Goal: Task Accomplishment & Management: Manage account settings

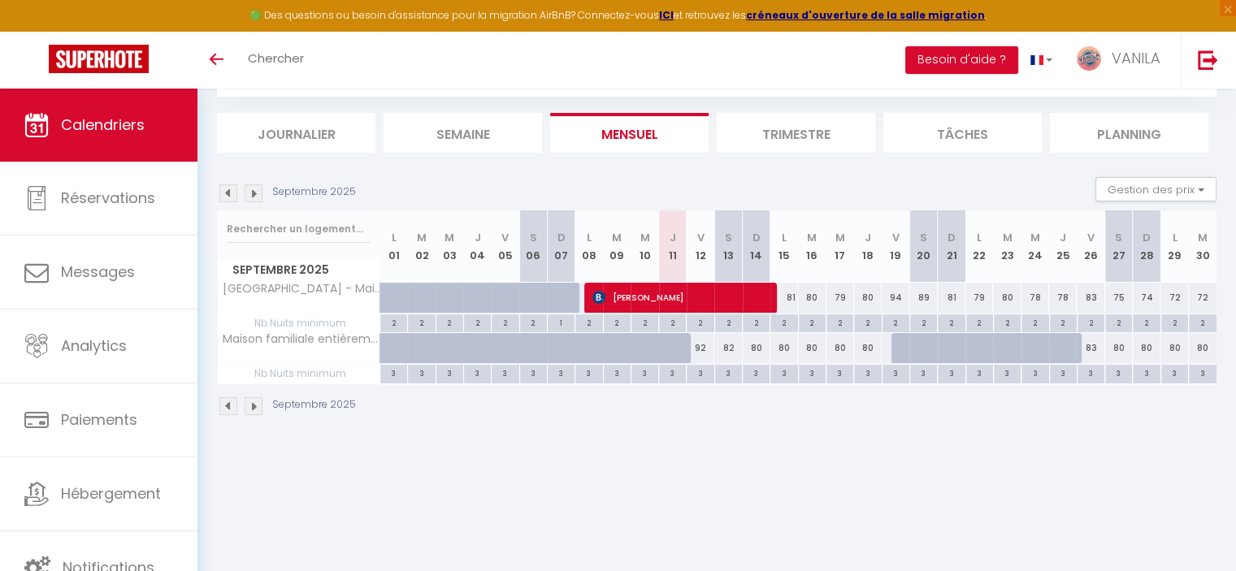
click at [231, 195] on img at bounding box center [228, 193] width 18 height 18
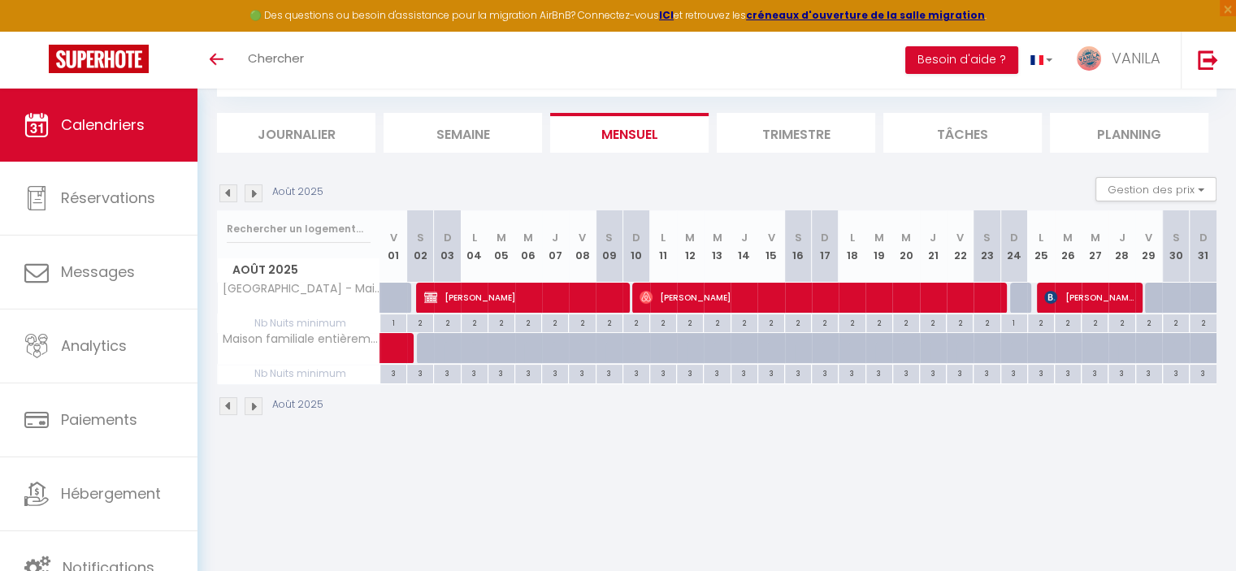
click at [249, 191] on img at bounding box center [254, 193] width 18 height 18
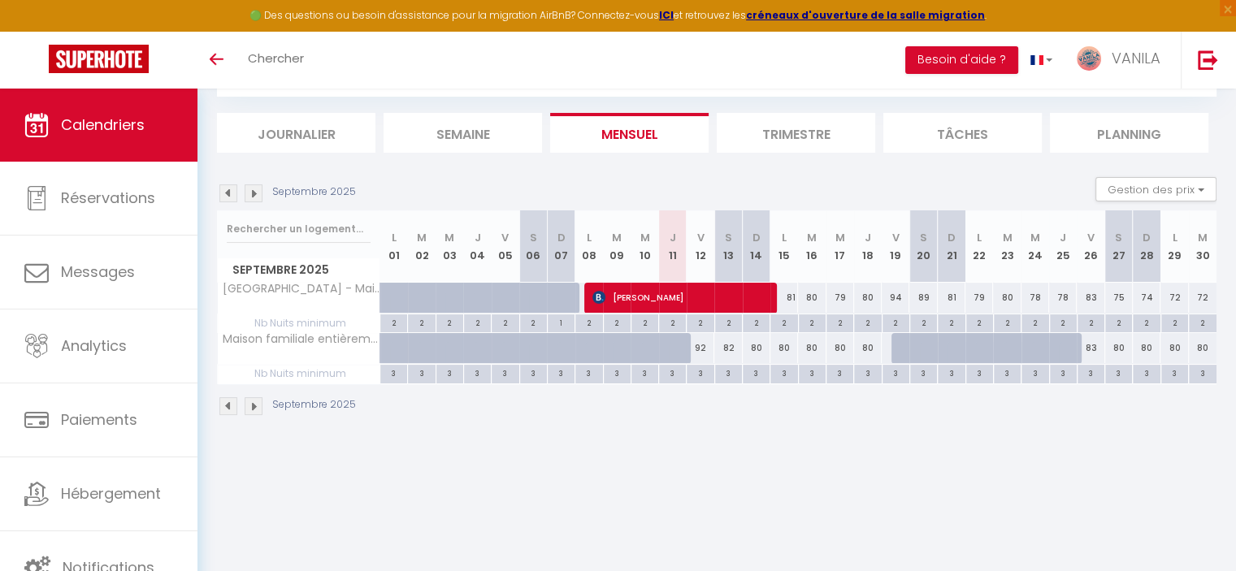
click at [228, 196] on img at bounding box center [228, 193] width 18 height 18
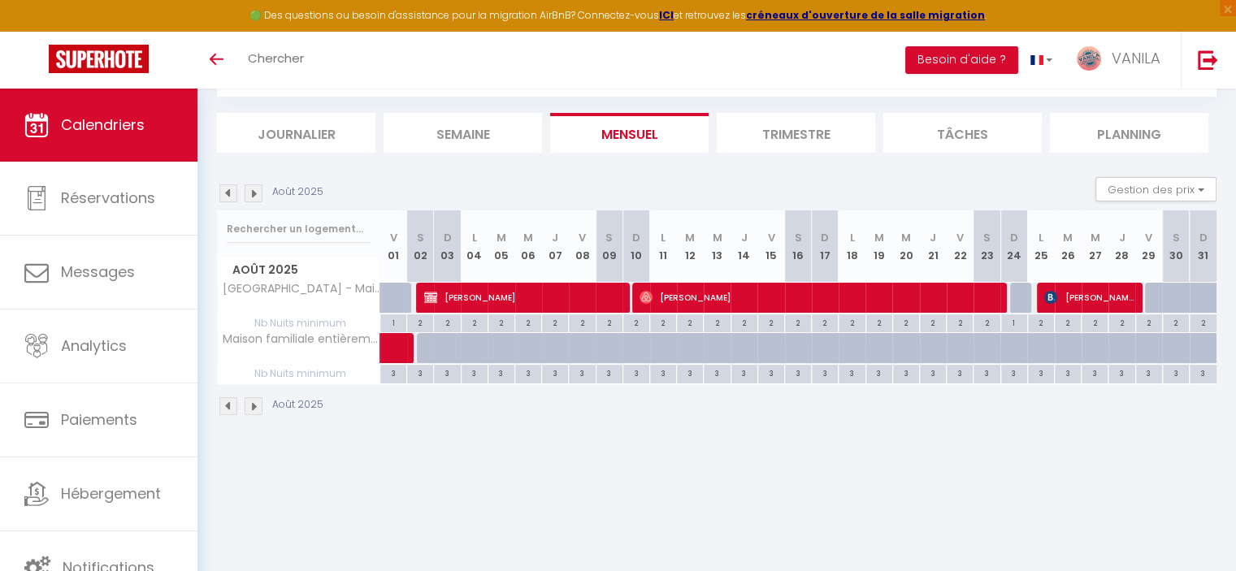
click at [228, 196] on img at bounding box center [228, 193] width 18 height 18
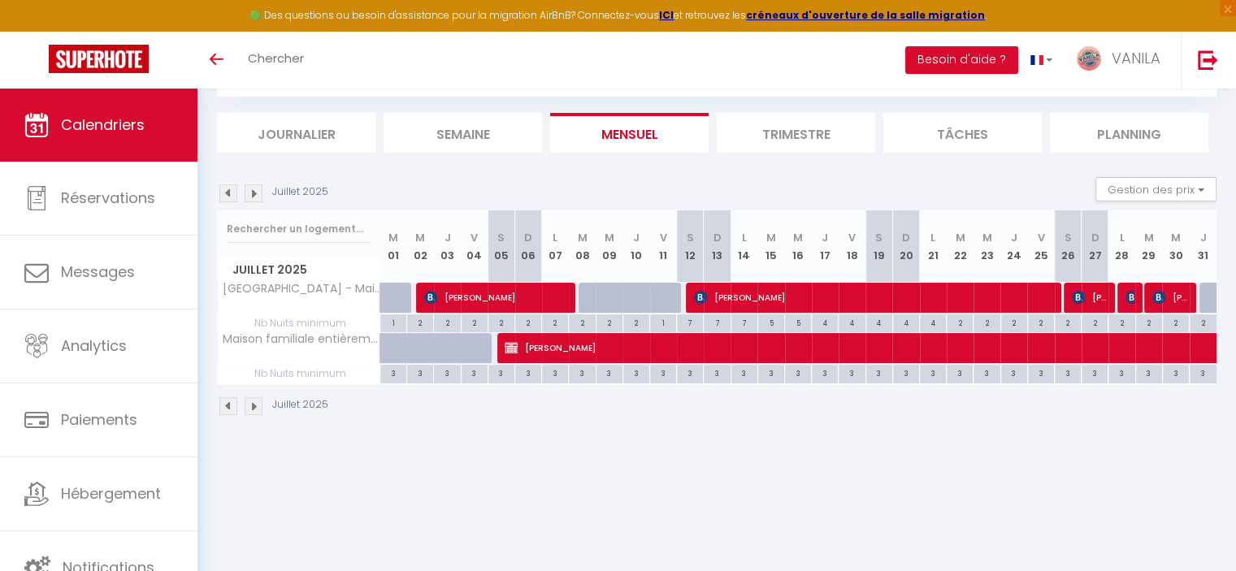
click at [257, 190] on img at bounding box center [254, 193] width 18 height 18
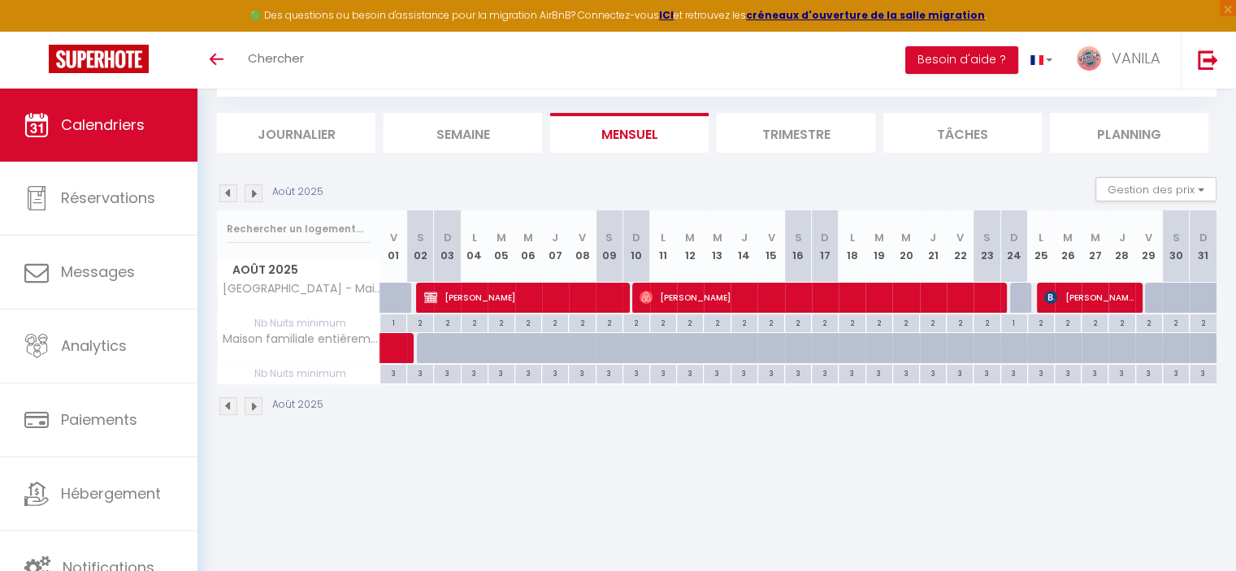
click at [257, 190] on img at bounding box center [254, 193] width 18 height 18
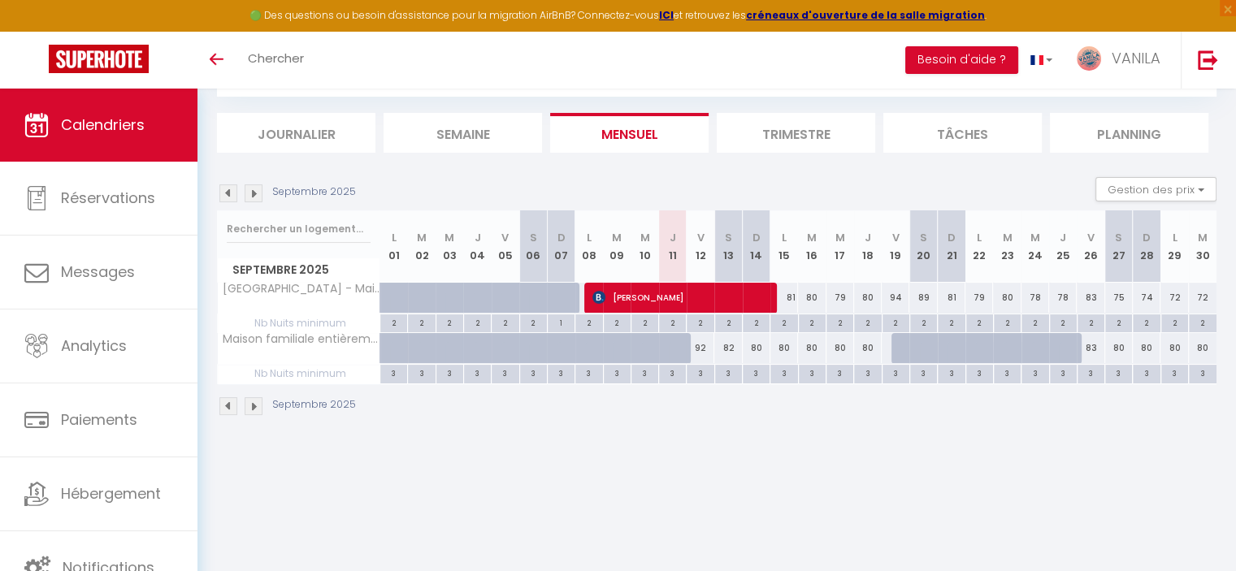
click at [257, 190] on img at bounding box center [254, 193] width 18 height 18
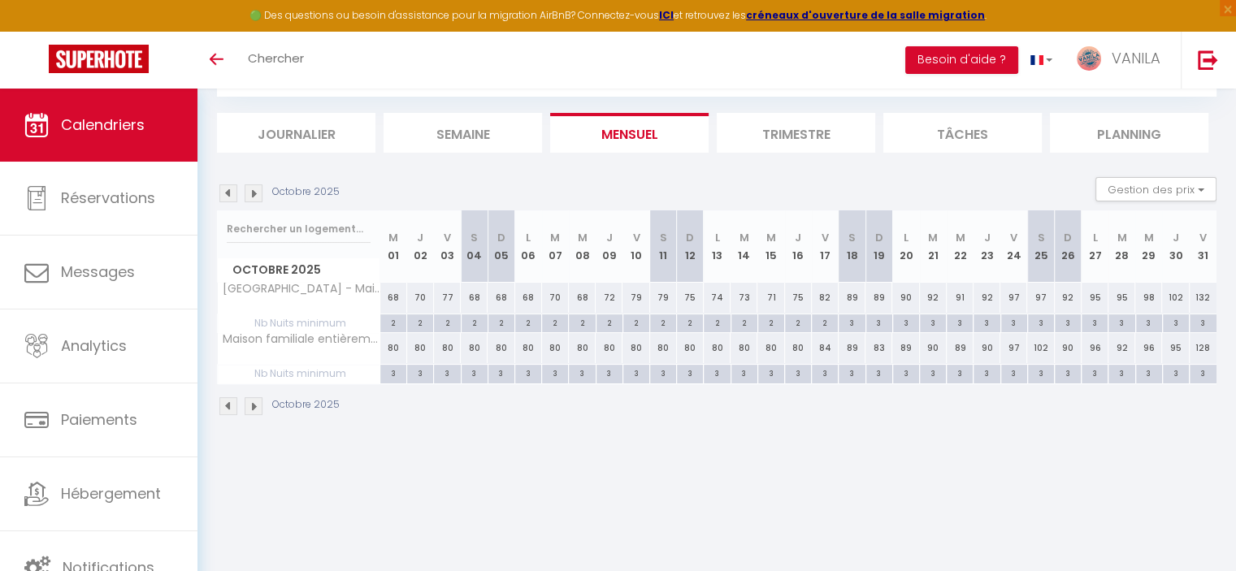
click at [257, 190] on img at bounding box center [254, 193] width 18 height 18
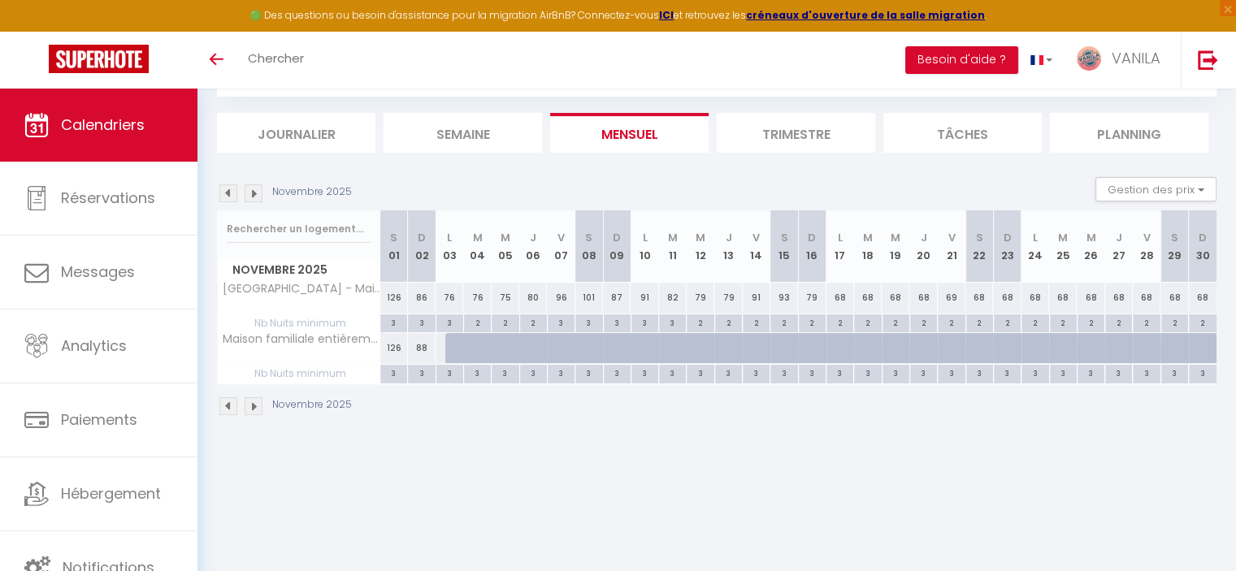
click at [257, 190] on img at bounding box center [254, 193] width 18 height 18
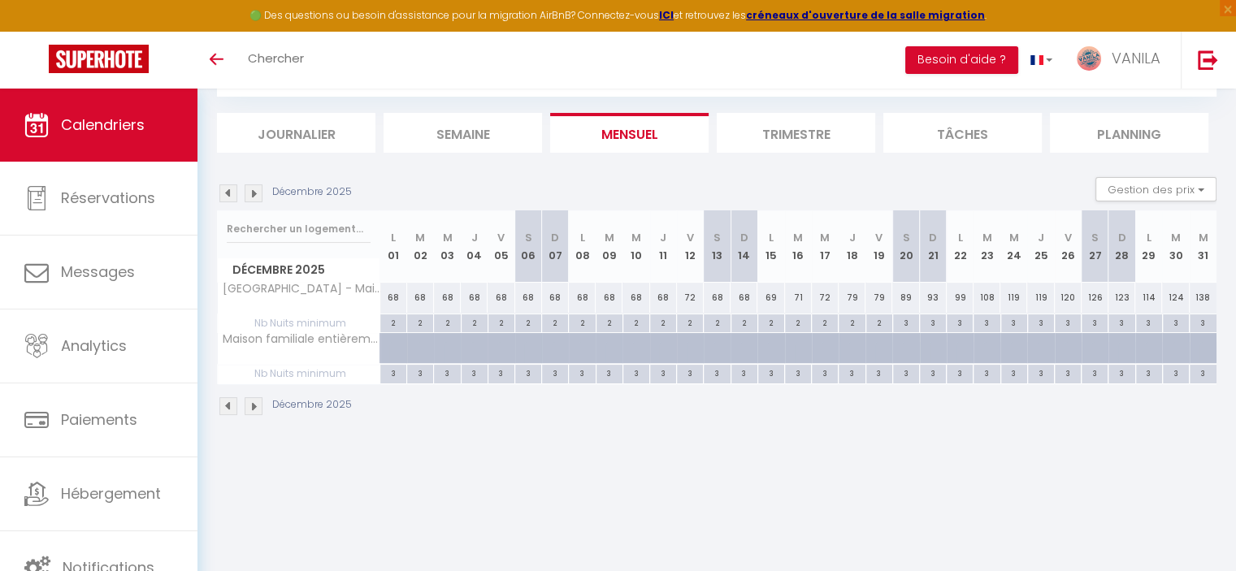
click at [231, 190] on img at bounding box center [228, 193] width 18 height 18
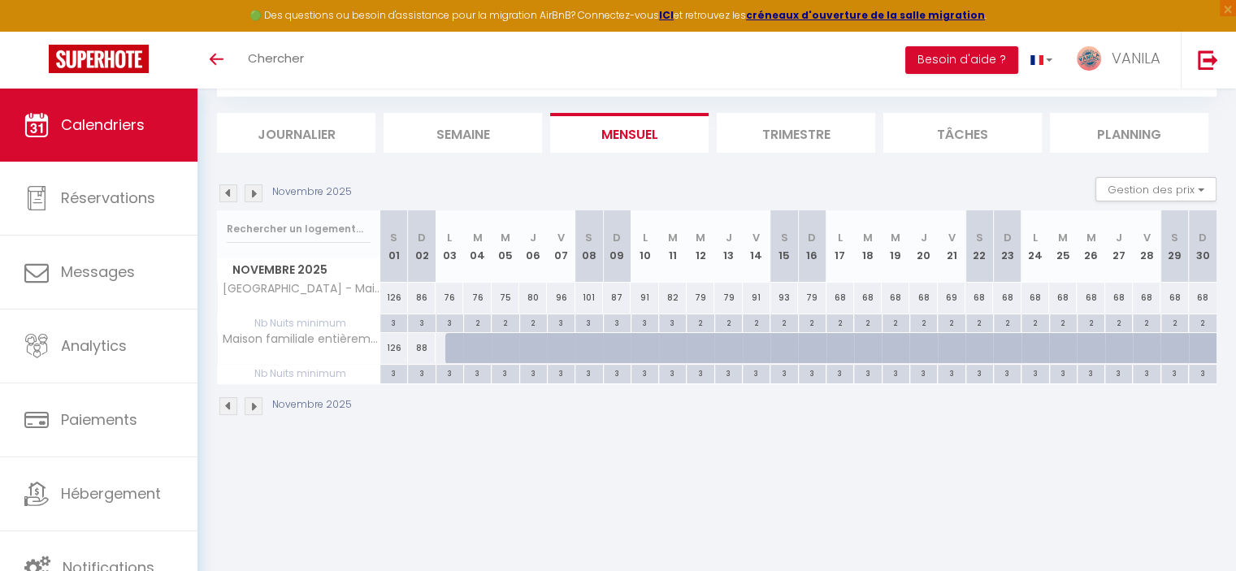
click at [231, 190] on img at bounding box center [228, 193] width 18 height 18
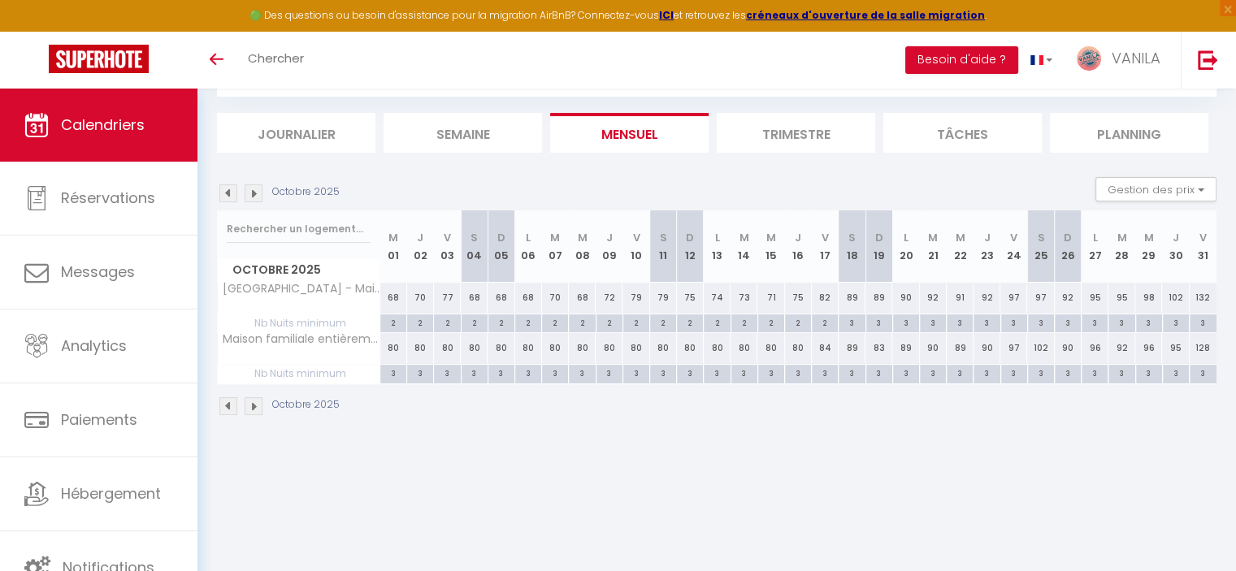
click at [231, 190] on img at bounding box center [228, 193] width 18 height 18
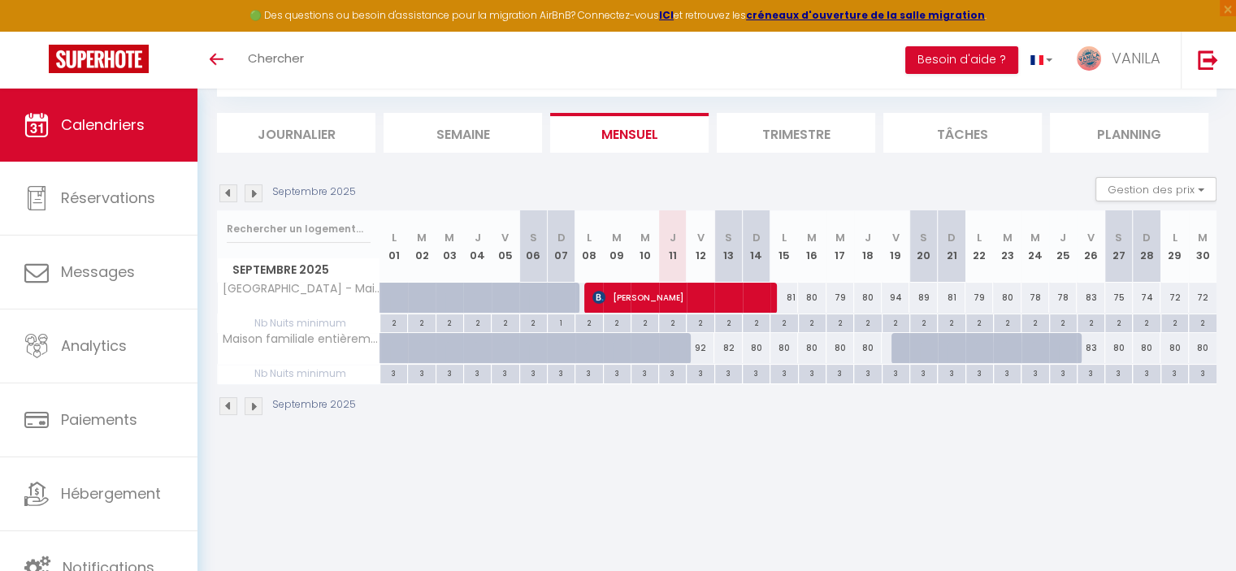
click at [231, 190] on img at bounding box center [228, 193] width 18 height 18
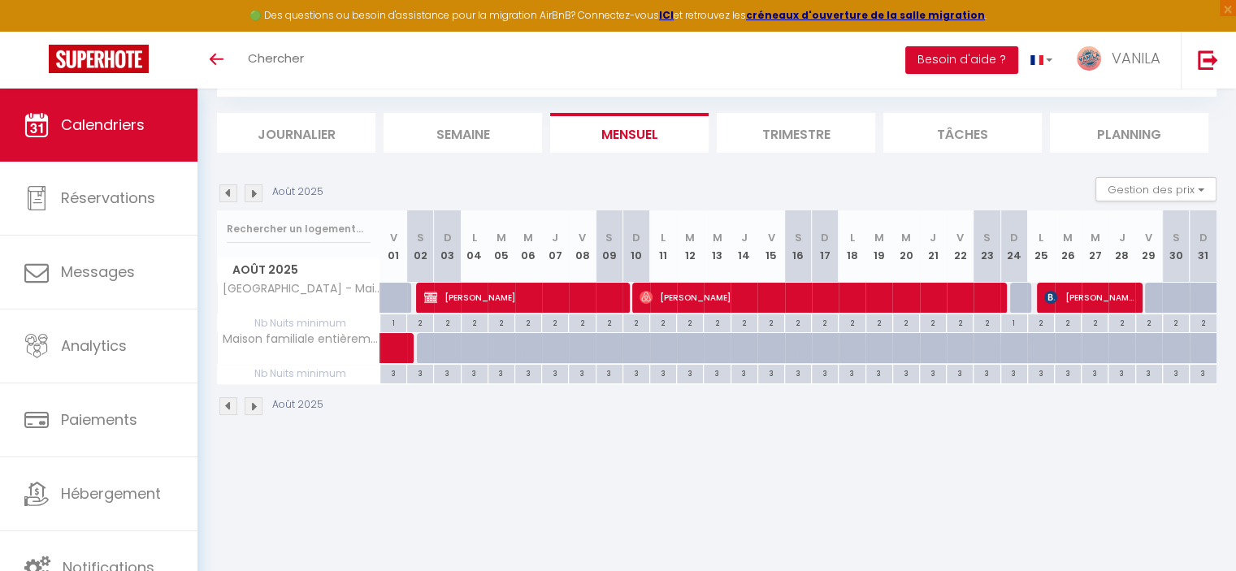
click at [251, 191] on img at bounding box center [254, 193] width 18 height 18
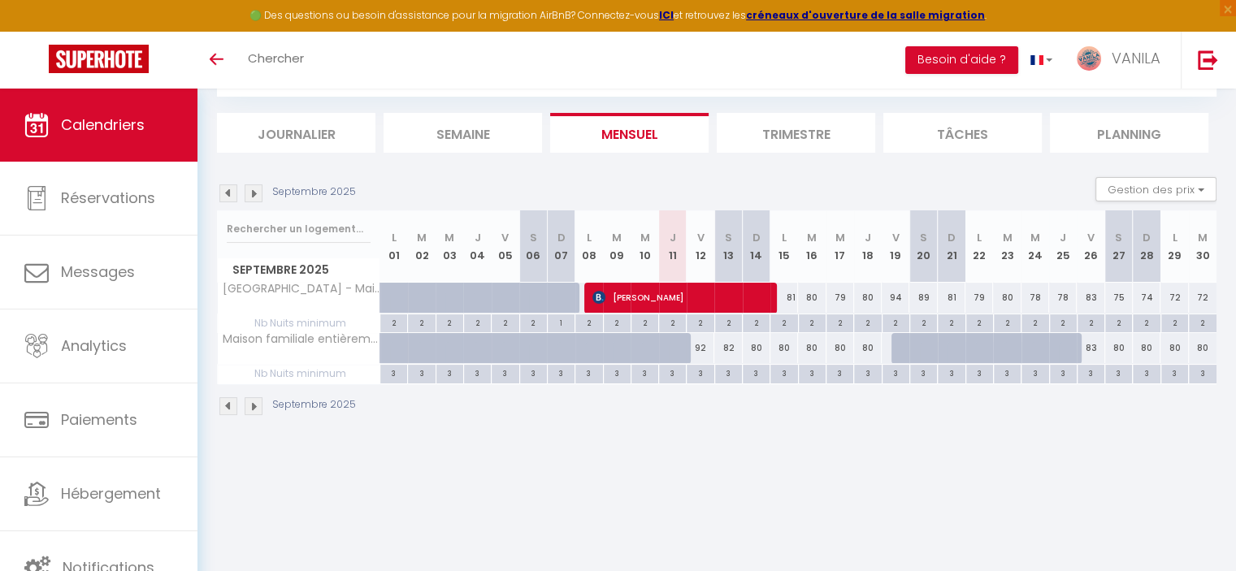
click at [224, 194] on img at bounding box center [228, 193] width 18 height 18
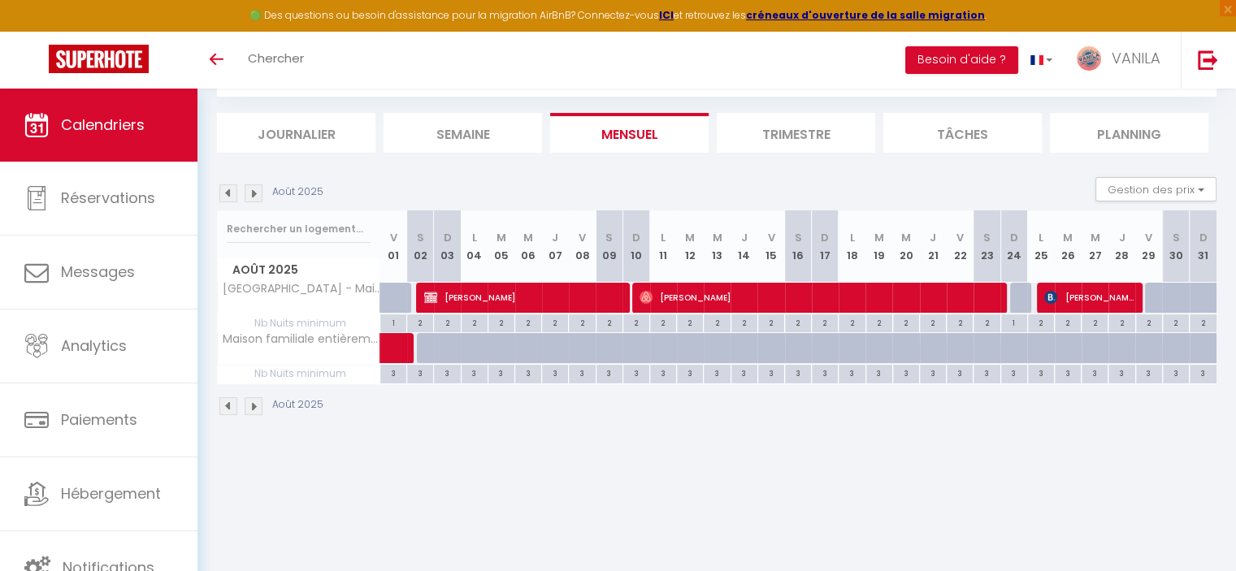
click at [224, 194] on img at bounding box center [228, 193] width 18 height 18
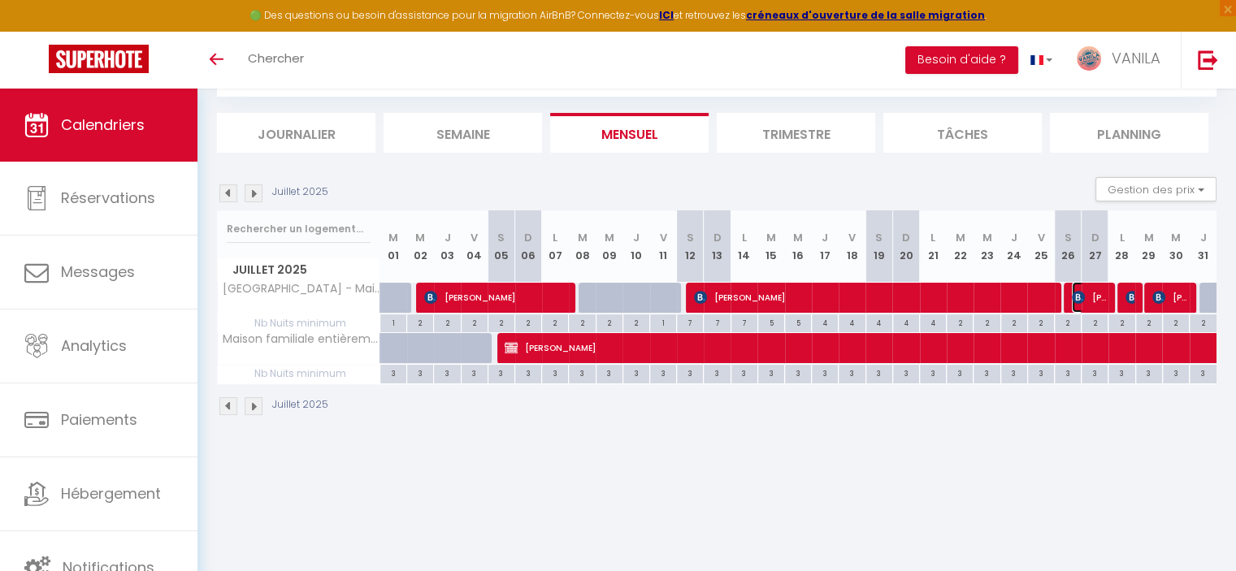
click at [1084, 292] on span "[PERSON_NAME]" at bounding box center [1090, 297] width 36 height 31
click at [1084, 292] on body "🟢 Des questions ou besoin d'assistance pour la migration AirBnB? Connectez-vous…" at bounding box center [618, 286] width 1236 height 571
select select "OK"
select select "1"
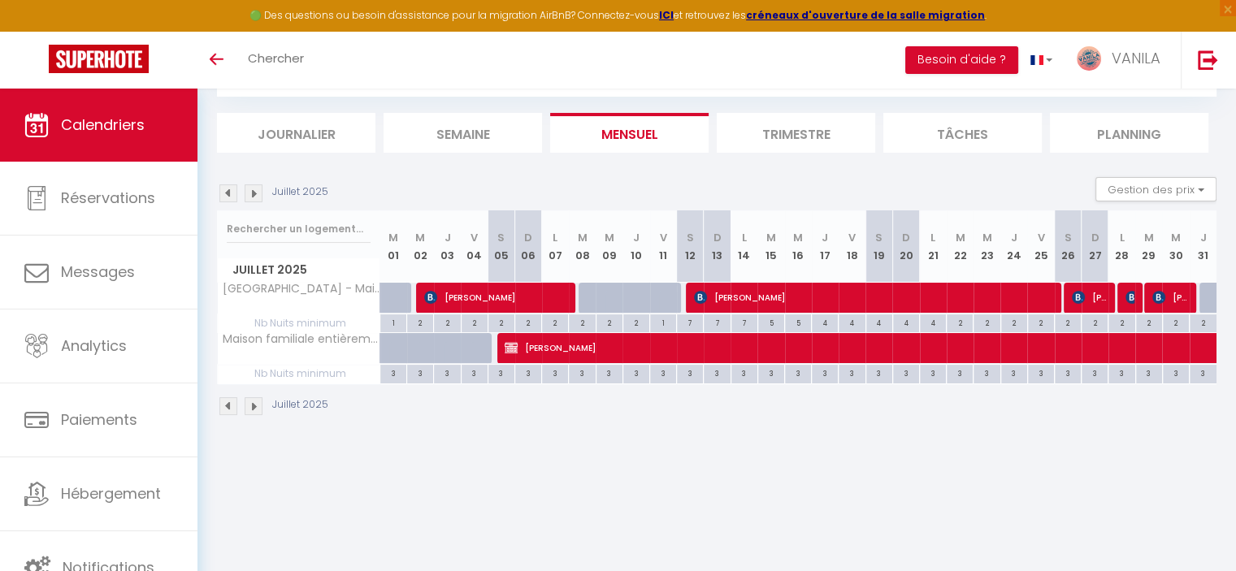
select select "0"
select select "1"
select select
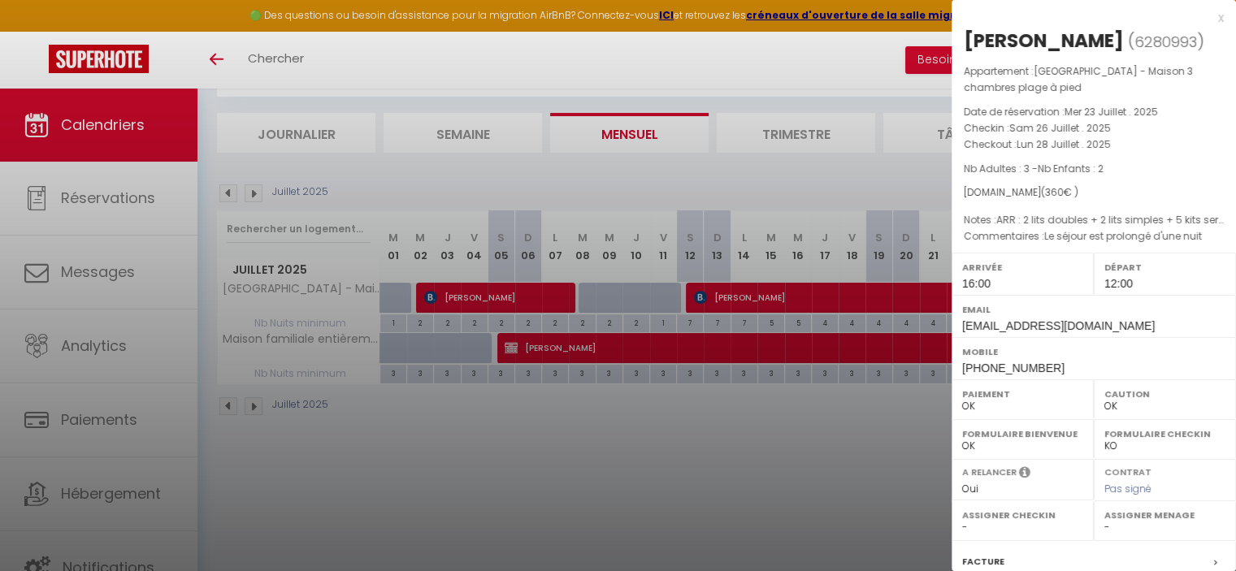
click at [689, 428] on div at bounding box center [618, 285] width 1236 height 571
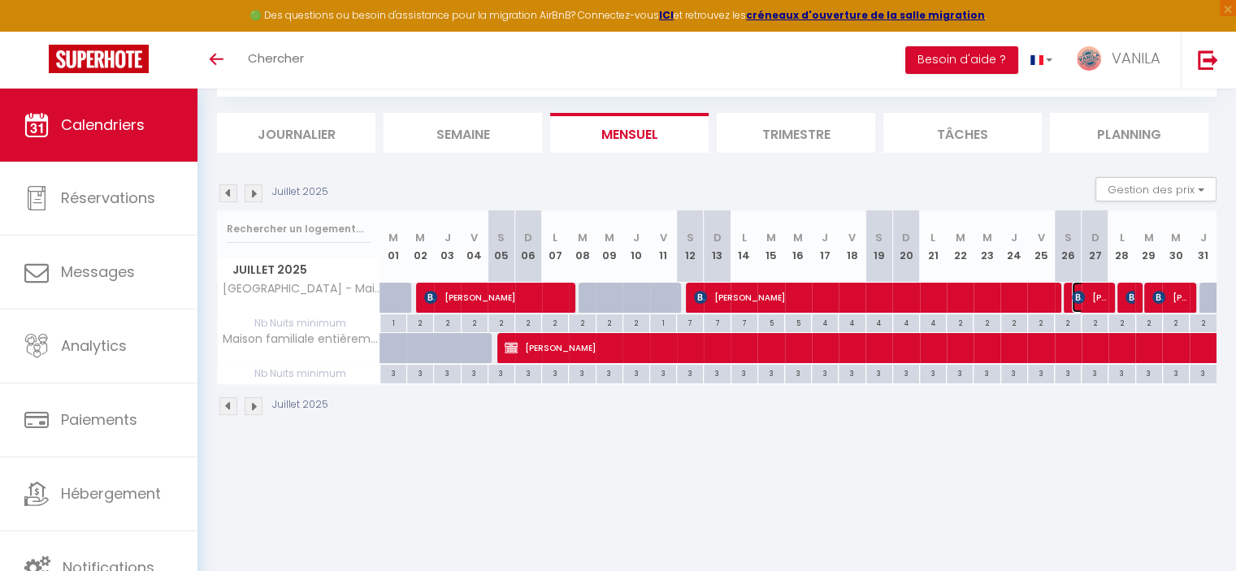
click at [1092, 299] on span "[PERSON_NAME]" at bounding box center [1090, 297] width 36 height 31
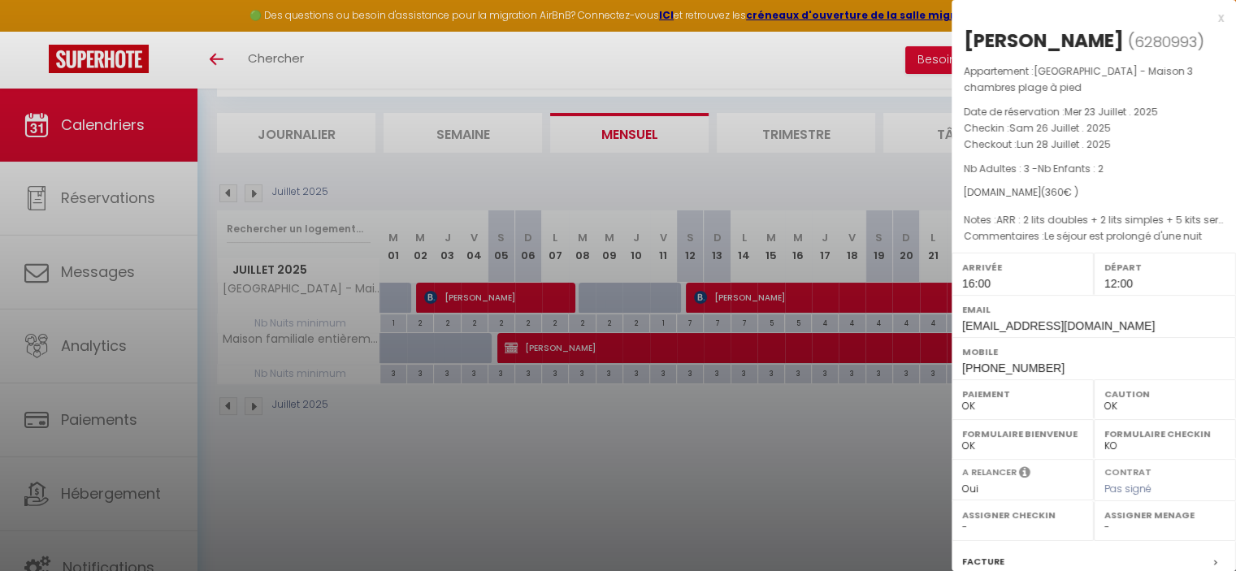
click at [881, 468] on div at bounding box center [618, 285] width 1236 height 571
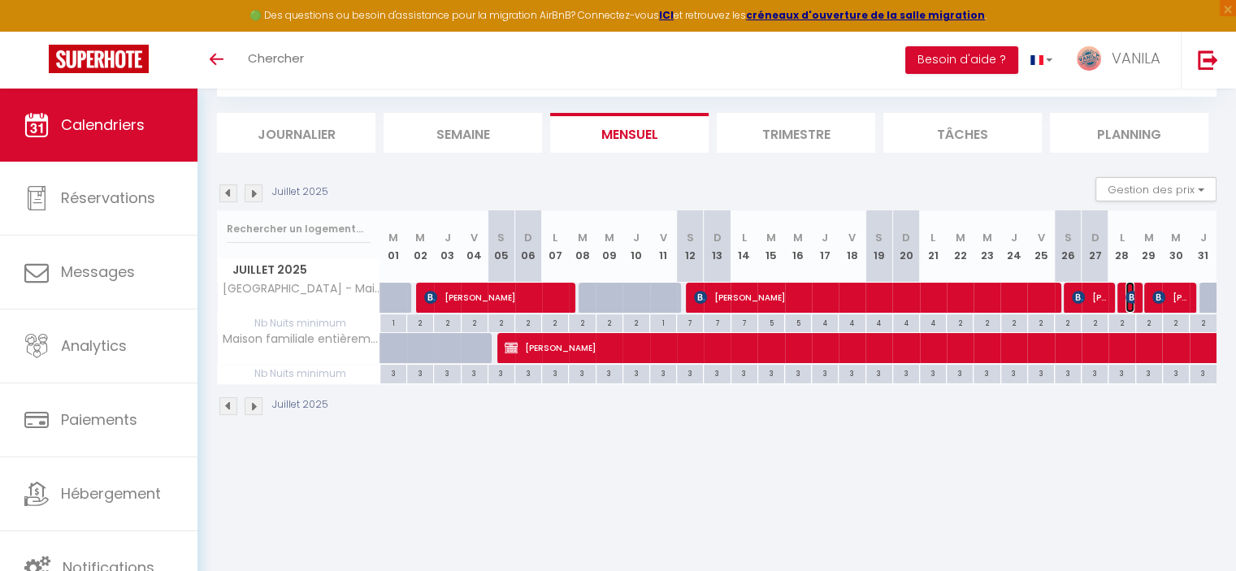
click at [1129, 298] on img at bounding box center [1132, 297] width 13 height 13
select select "31195"
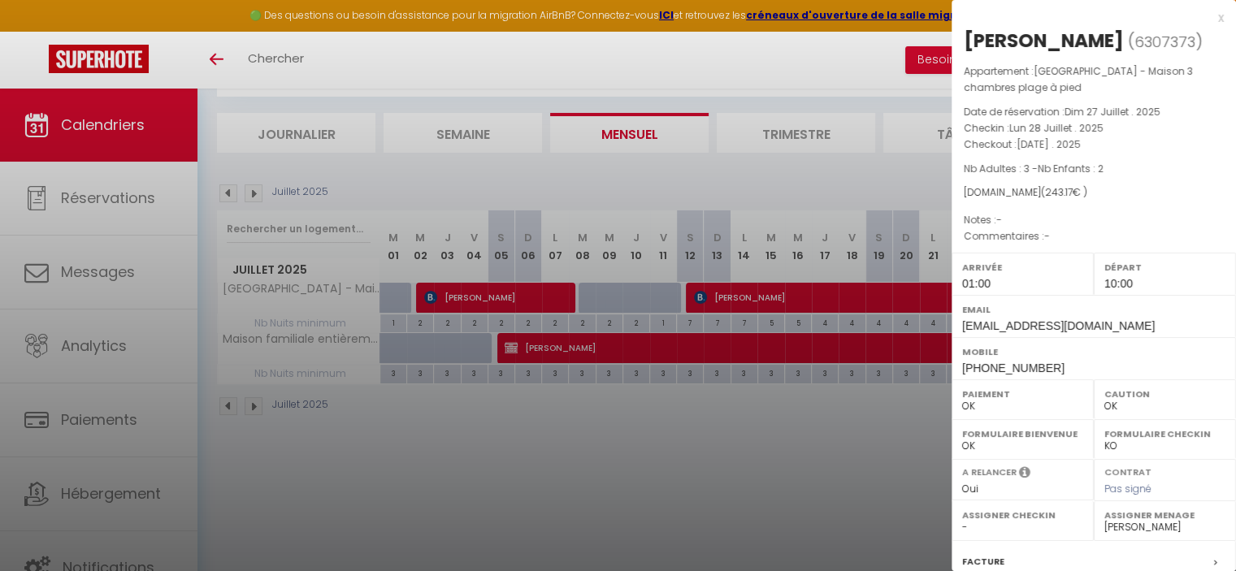
click at [803, 486] on div at bounding box center [618, 285] width 1236 height 571
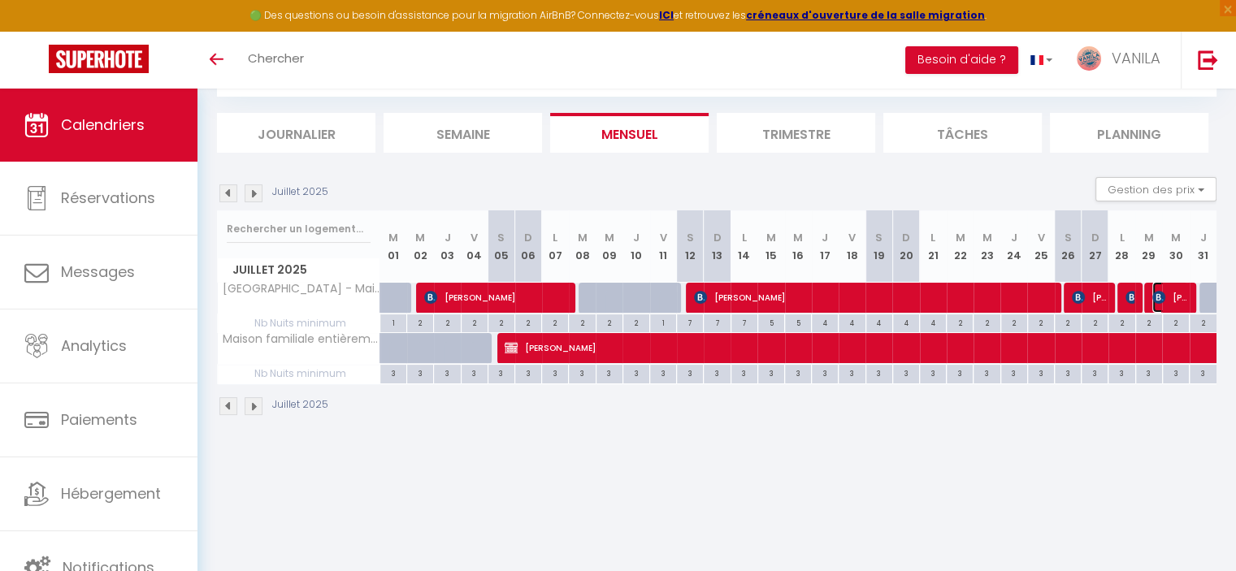
click at [1159, 297] on img at bounding box center [1158, 297] width 13 height 13
select select "1"
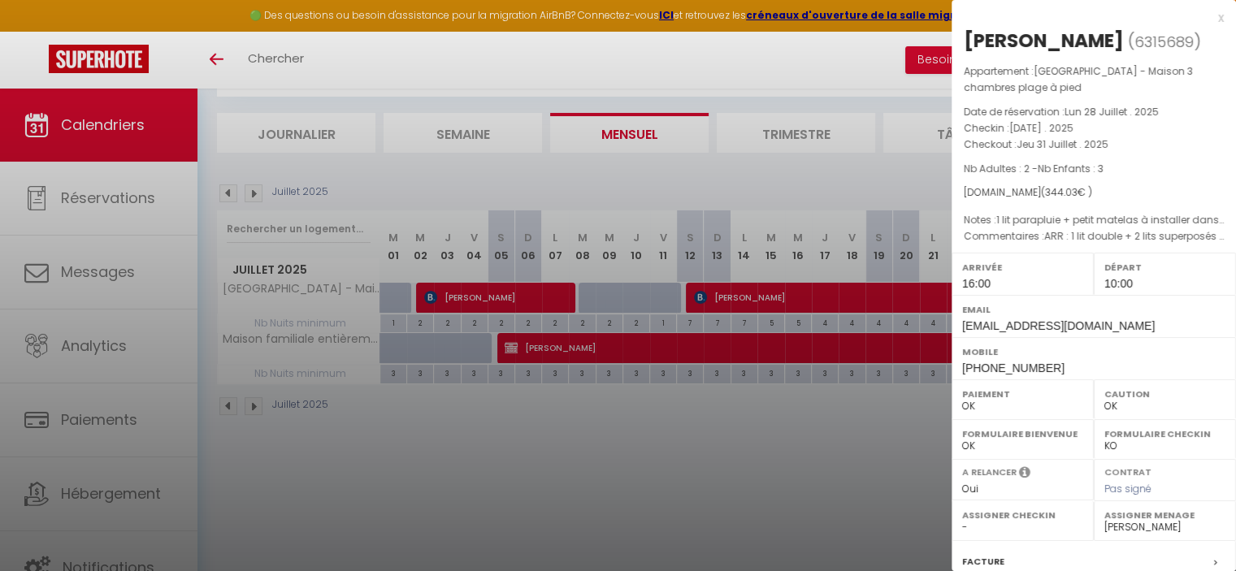
click at [708, 512] on div at bounding box center [618, 285] width 1236 height 571
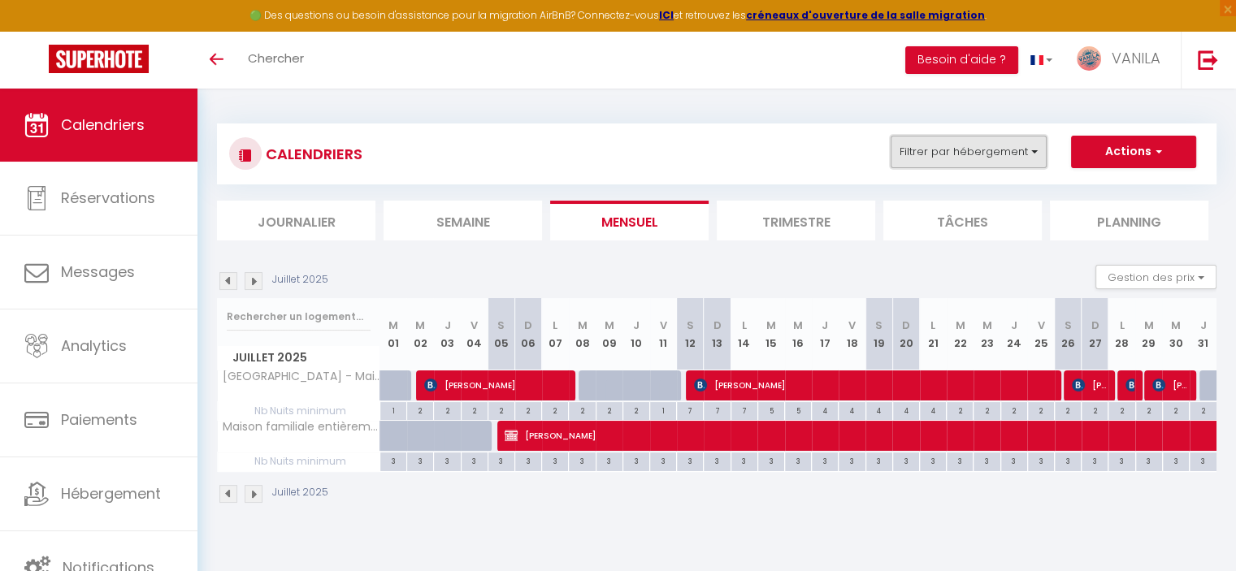
click at [988, 155] on button "Filtrer par hébergement" at bounding box center [969, 152] width 156 height 33
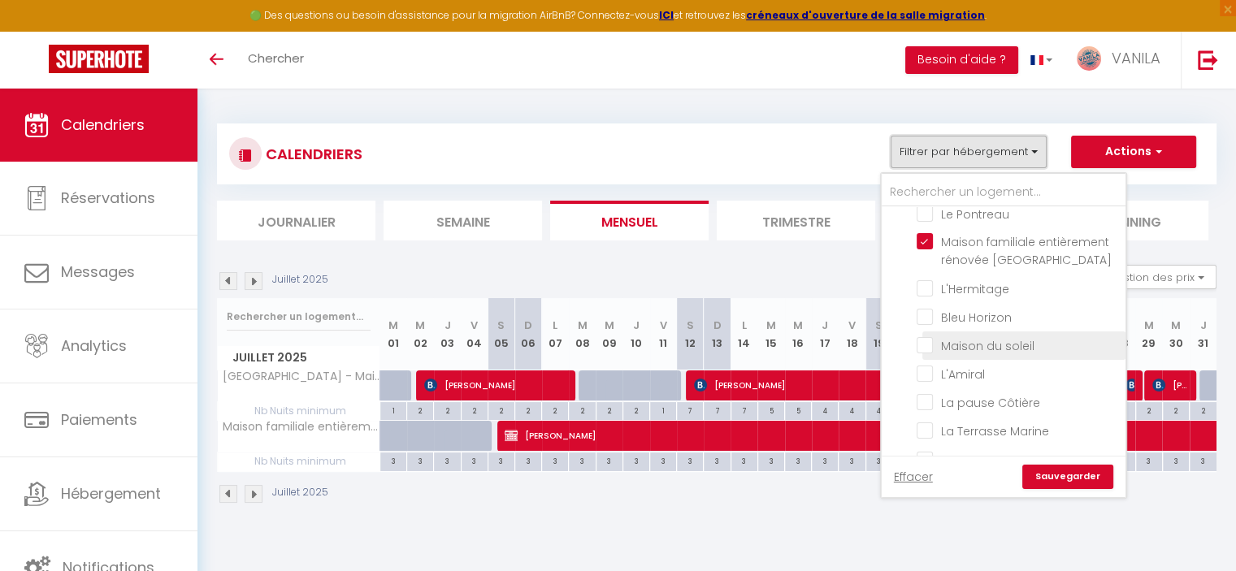
scroll to position [244, 0]
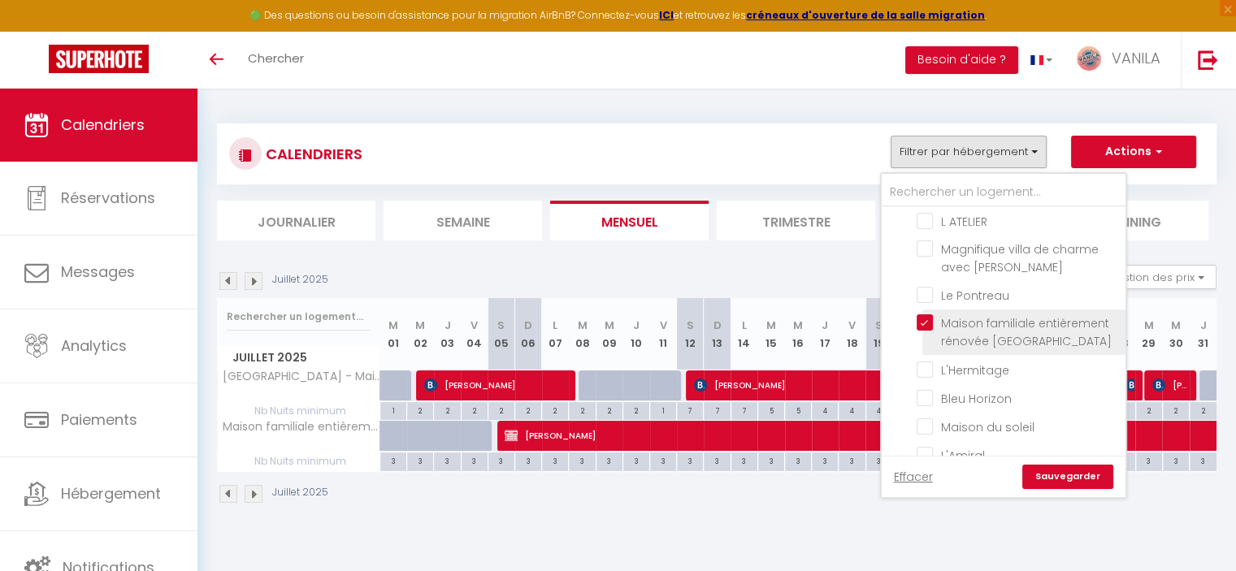
click at [923, 314] on input "Maison familiale entièrement rénovée [GEOGRAPHIC_DATA]" at bounding box center [1018, 322] width 203 height 16
checkbox input "false"
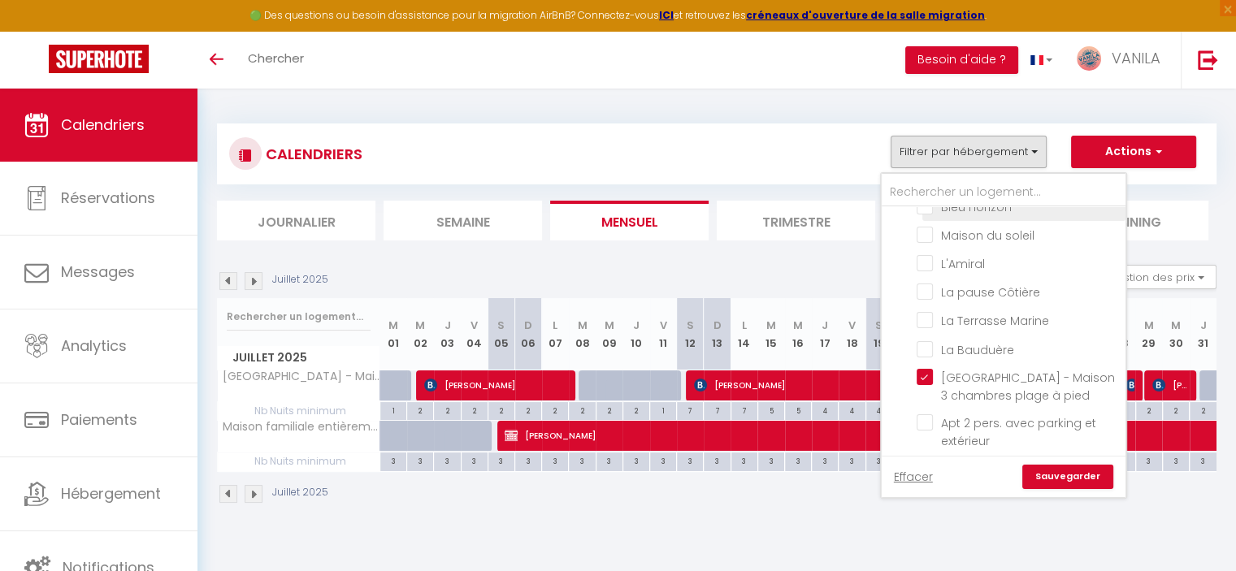
scroll to position [487, 0]
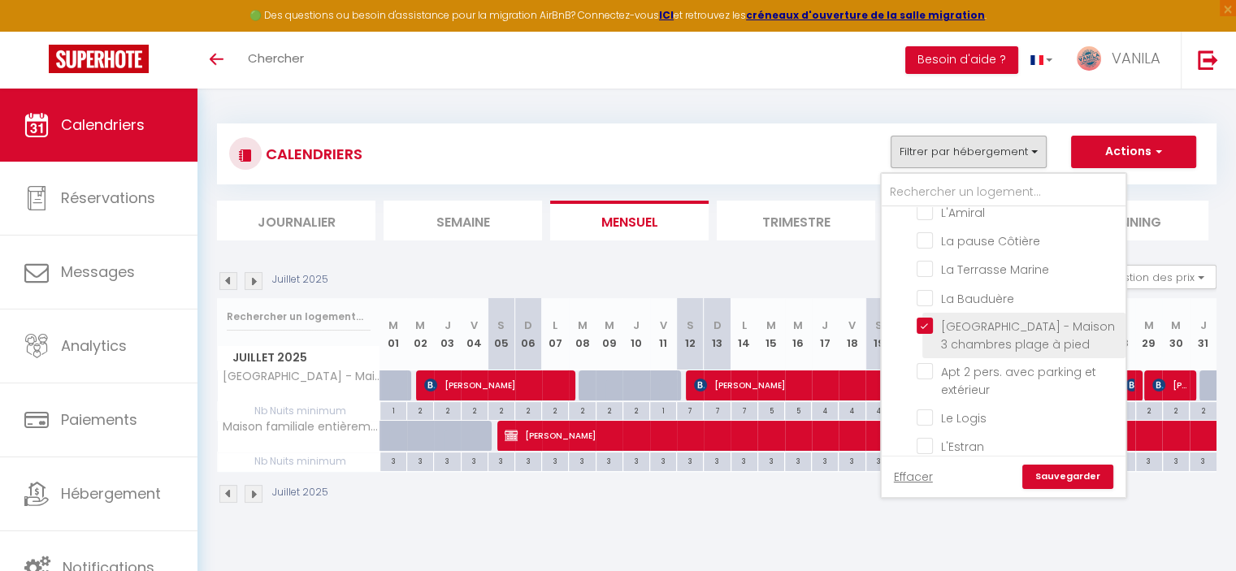
click at [926, 320] on input "[GEOGRAPHIC_DATA] - Maison 3 chambres plage à pied" at bounding box center [1018, 326] width 203 height 16
checkbox input "false"
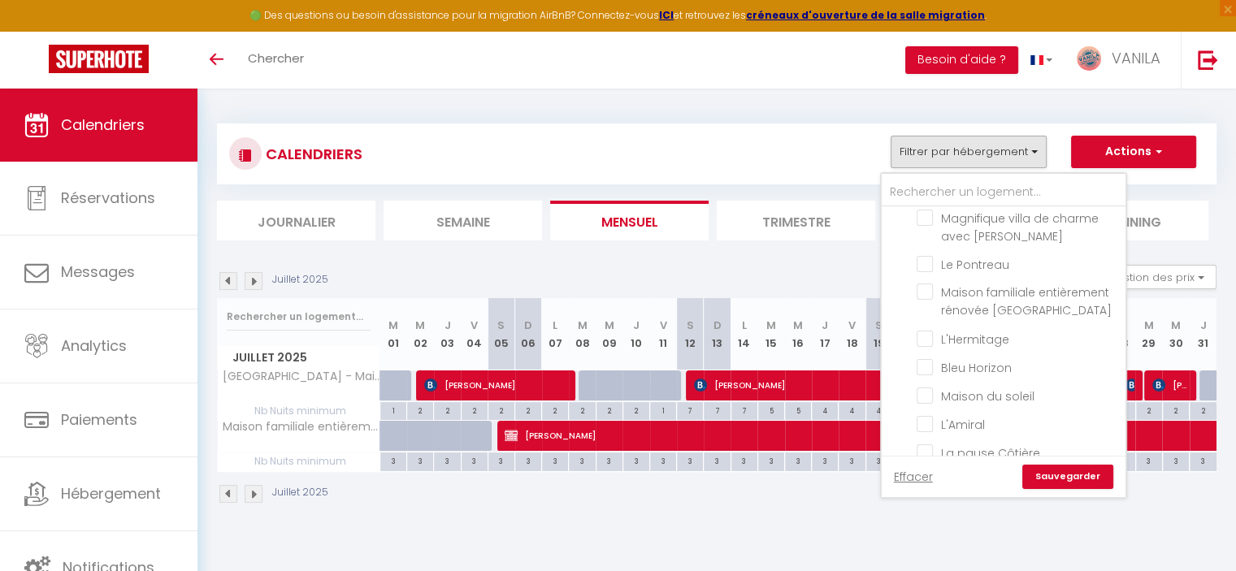
scroll to position [0, 0]
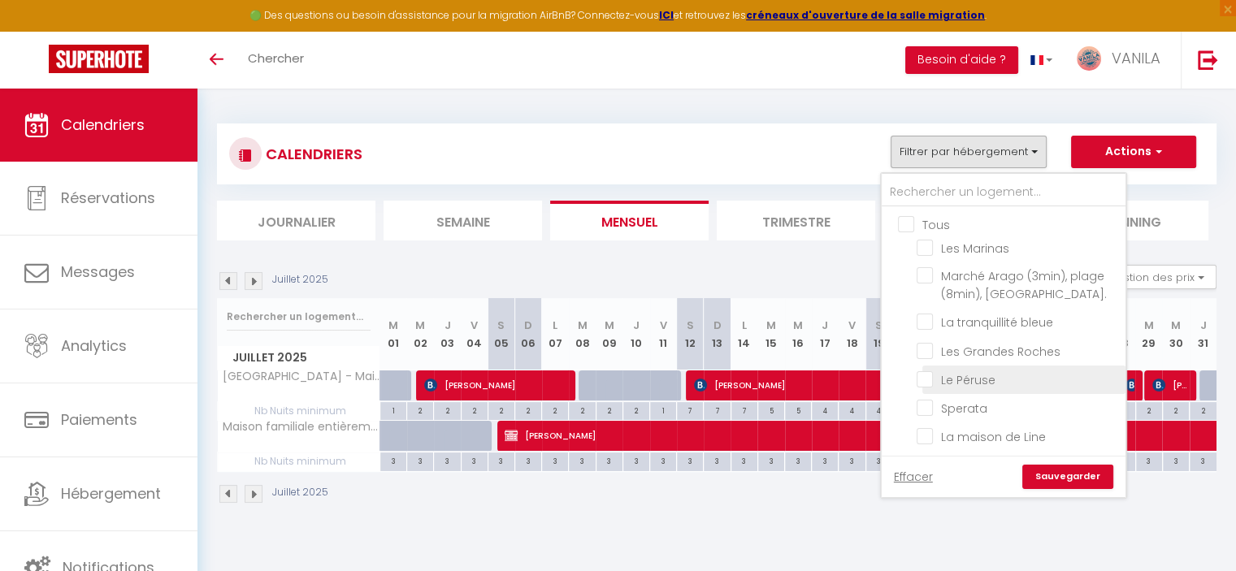
click at [924, 371] on input "Le Péruse" at bounding box center [1018, 379] width 203 height 16
checkbox input "true"
checkbox input "false"
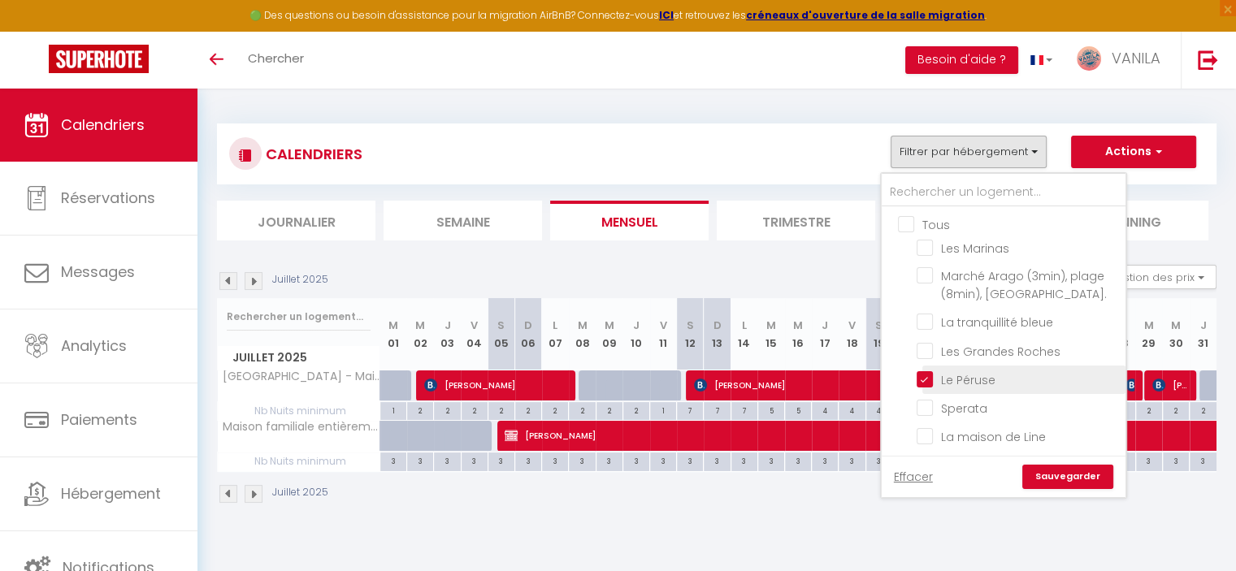
checkbox input "false"
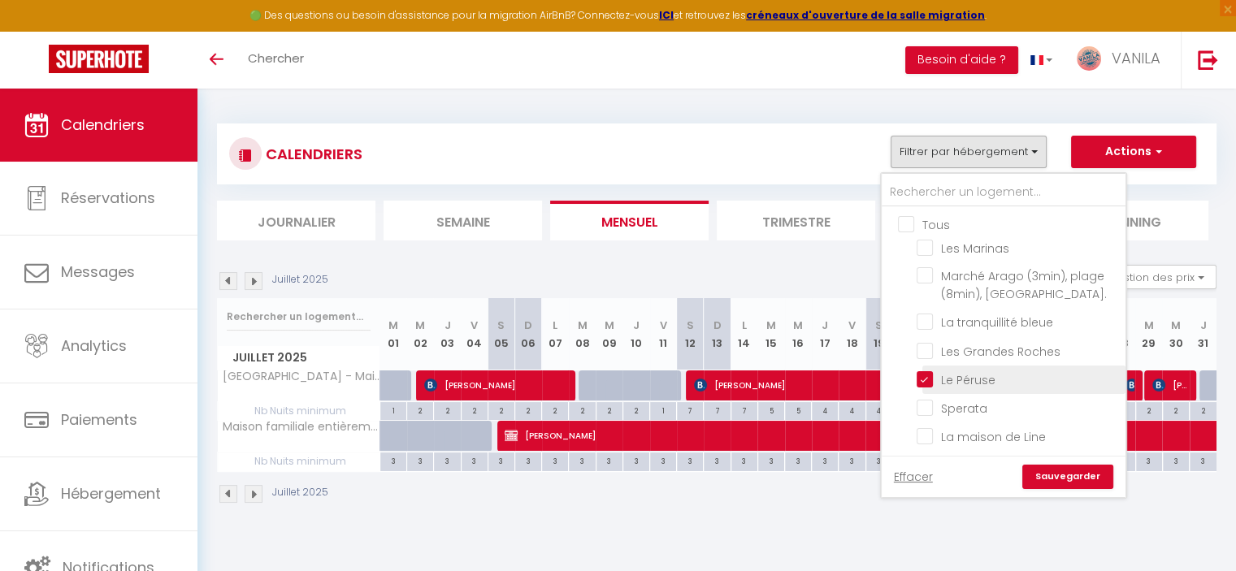
checkbox input "false"
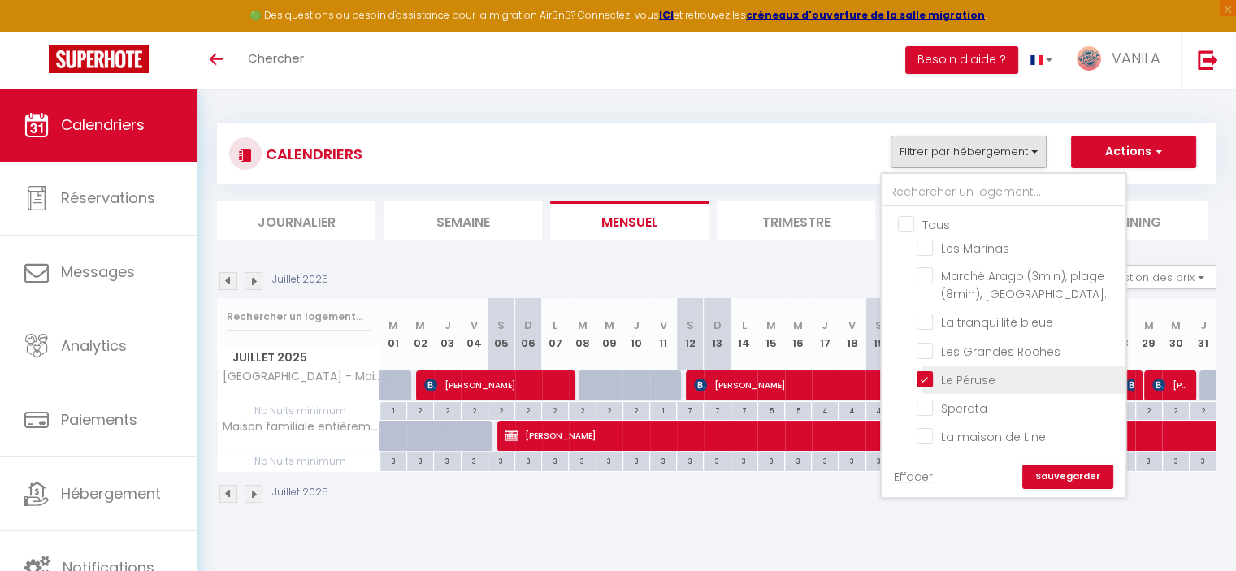
checkbox input "false"
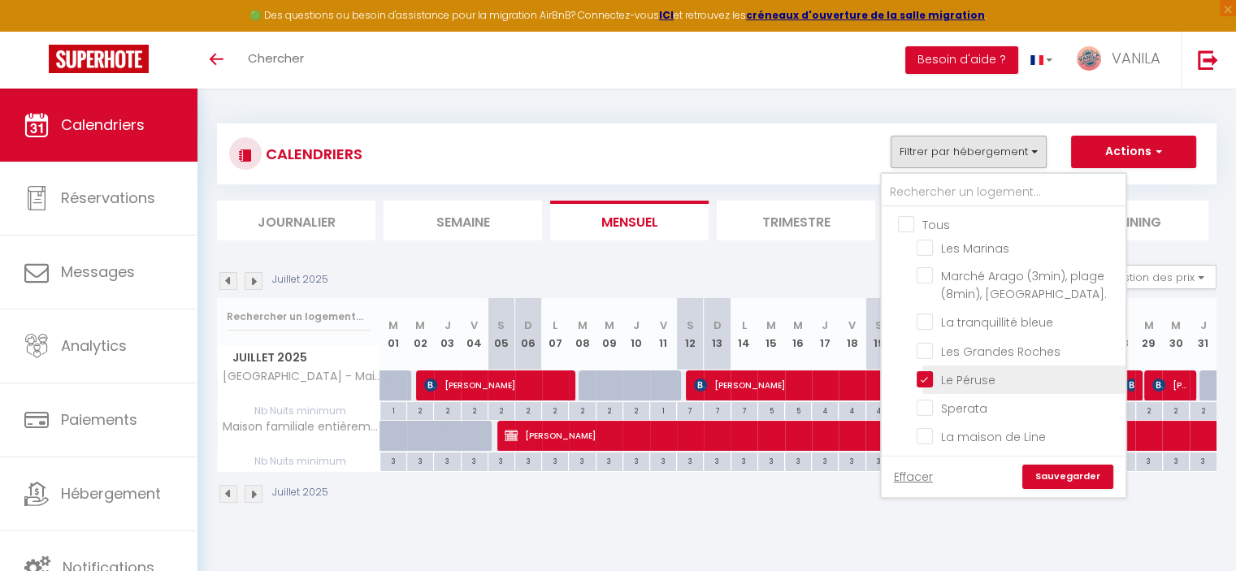
checkbox input "false"
click at [1052, 477] on link "Sauvegarder" at bounding box center [1067, 477] width 91 height 24
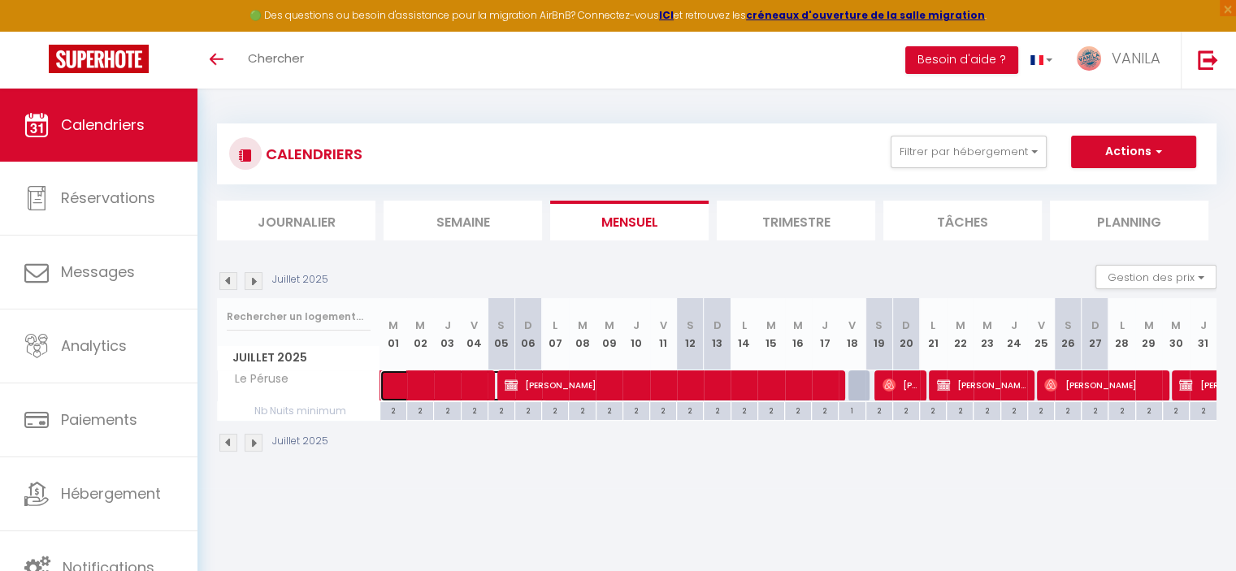
click at [465, 389] on span at bounding box center [472, 386] width 150 height 31
select select "24299"
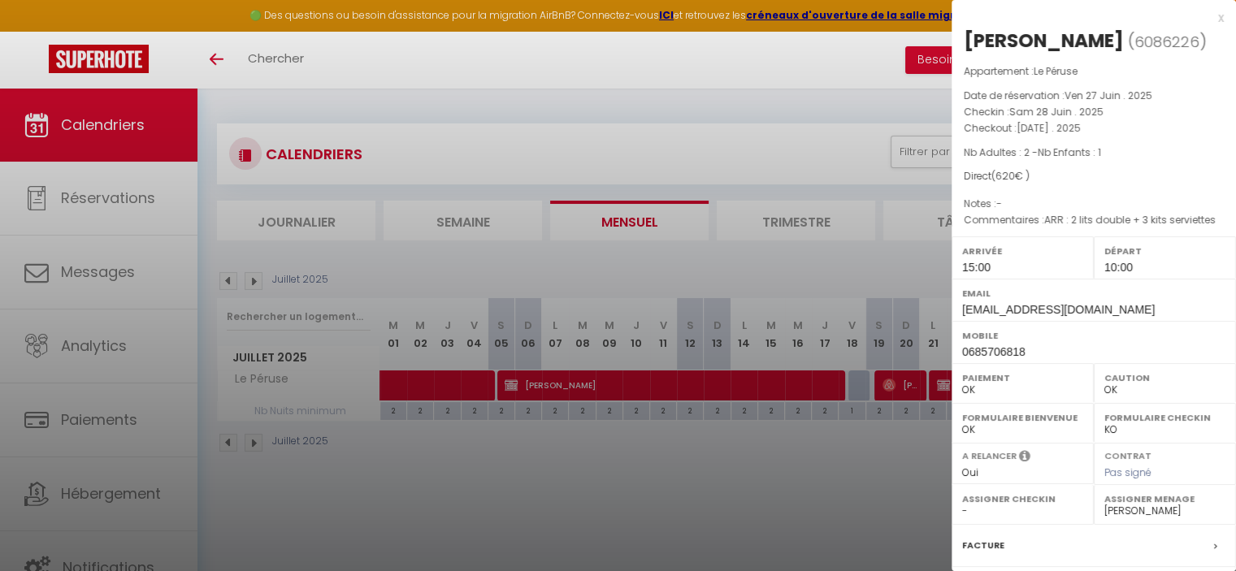
click at [465, 389] on div at bounding box center [618, 285] width 1236 height 571
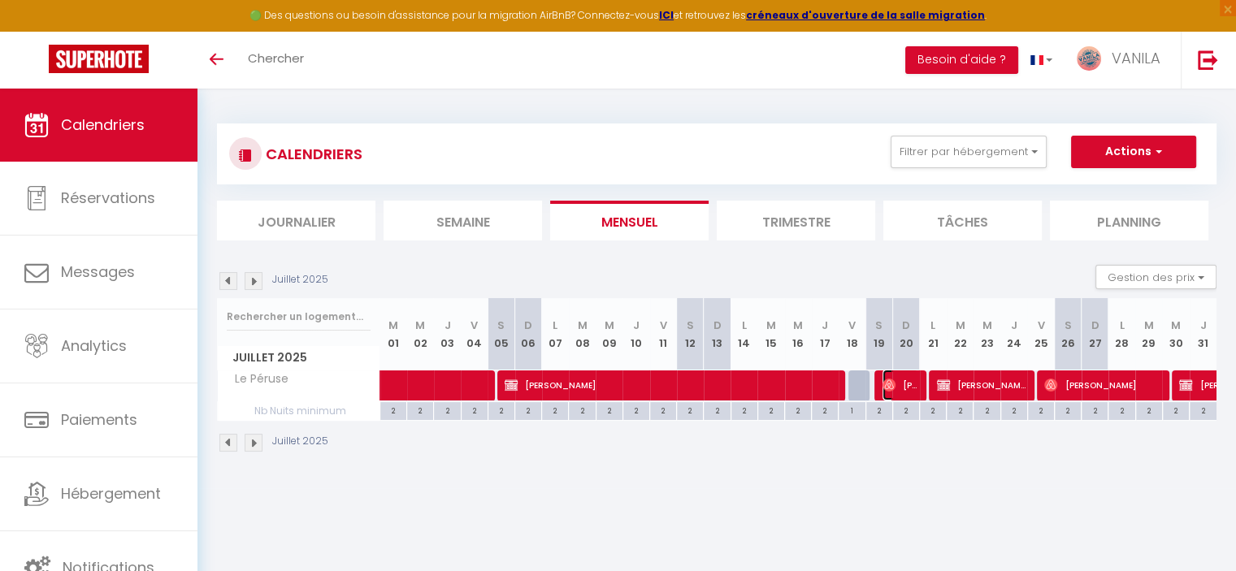
click at [894, 389] on img at bounding box center [889, 385] width 13 height 13
select select "1"
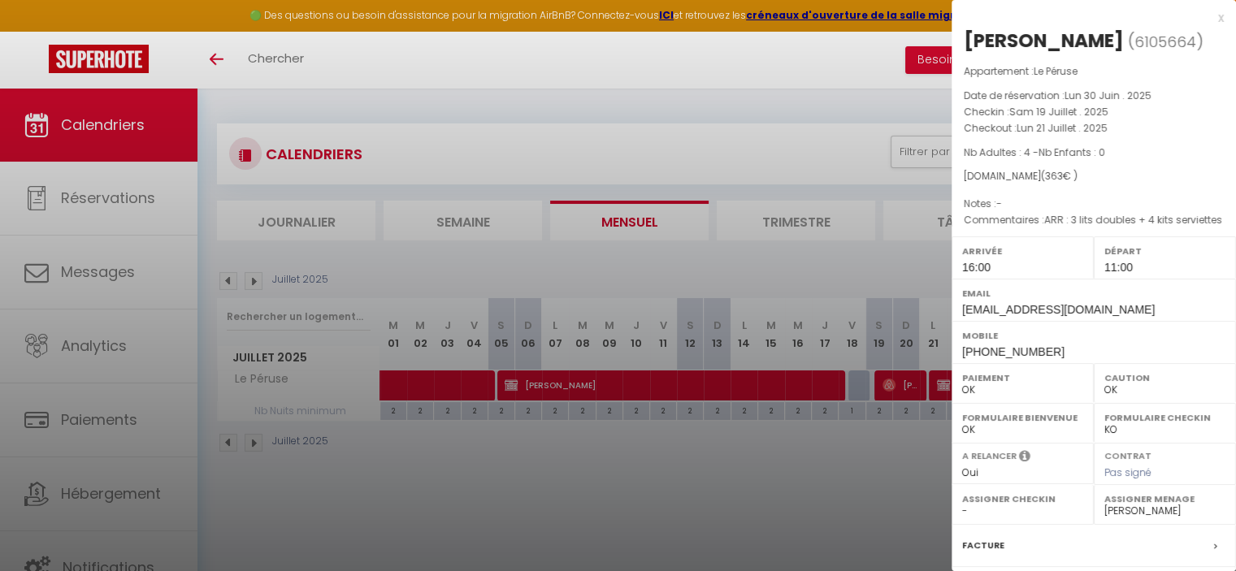
click at [814, 497] on div at bounding box center [618, 285] width 1236 height 571
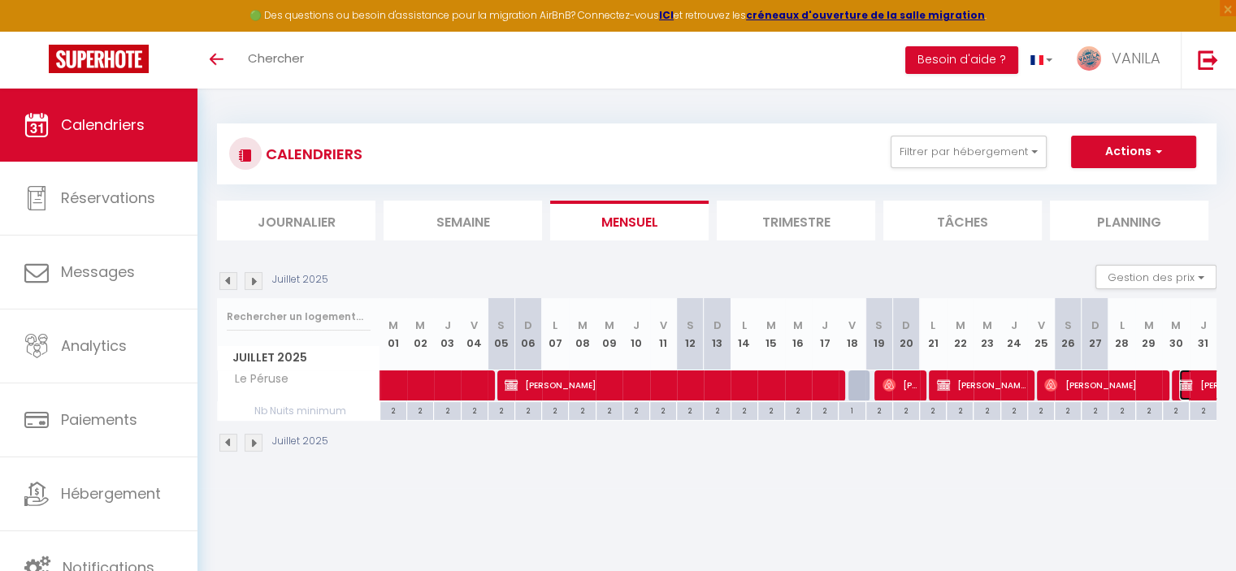
click at [1191, 379] on img at bounding box center [1185, 385] width 13 height 13
select select "22975"
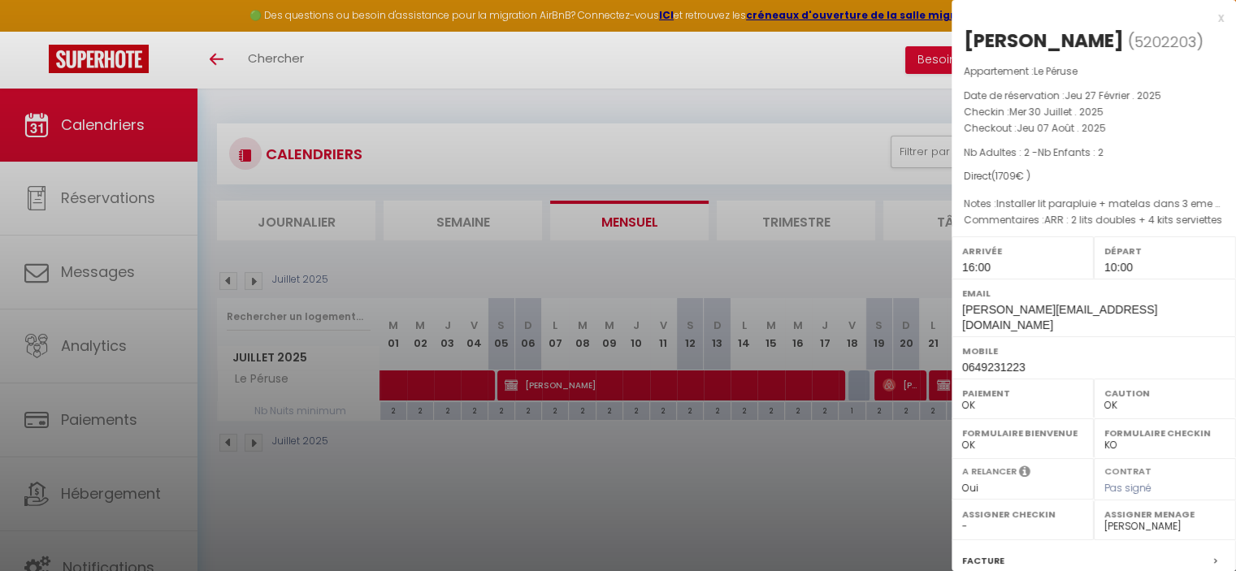
click at [712, 504] on div at bounding box center [618, 285] width 1236 height 571
